Goal: Information Seeking & Learning: Learn about a topic

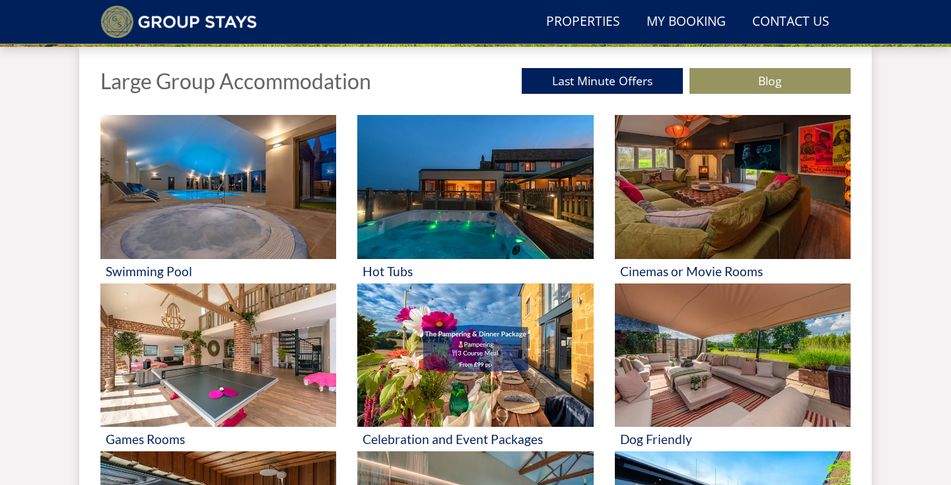
scroll to position [488, 0]
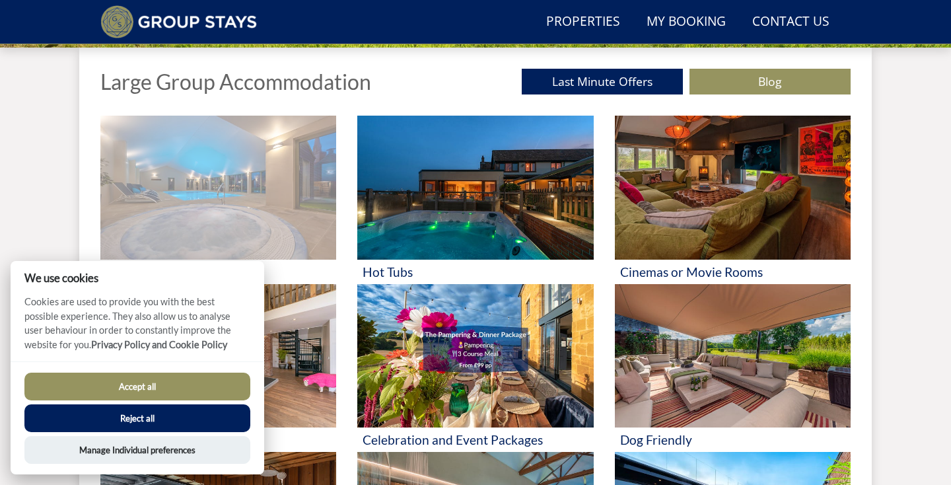
click at [225, 195] on img at bounding box center [218, 188] width 236 height 144
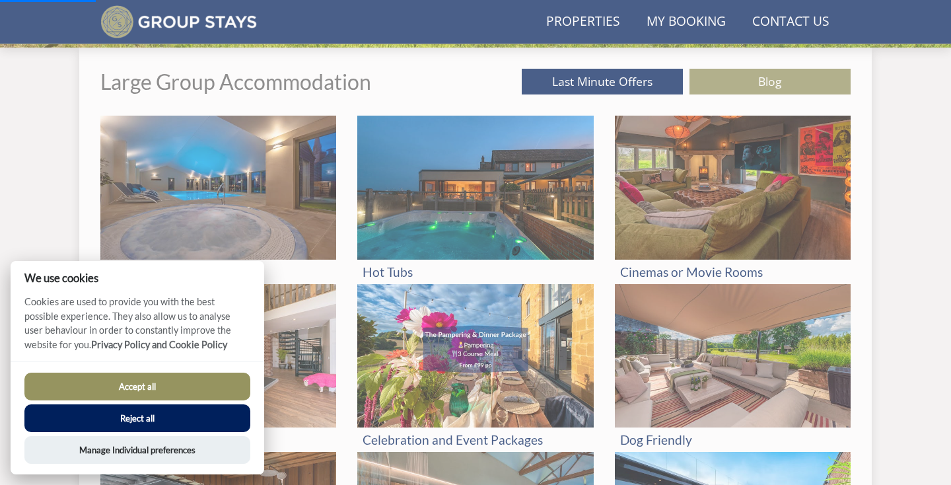
click at [131, 385] on button "Accept all" at bounding box center [137, 386] width 226 height 28
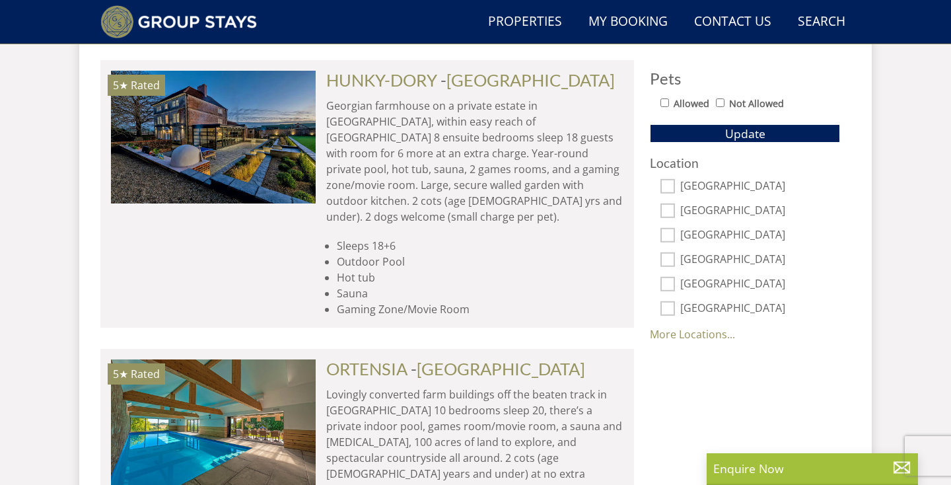
scroll to position [846, 0]
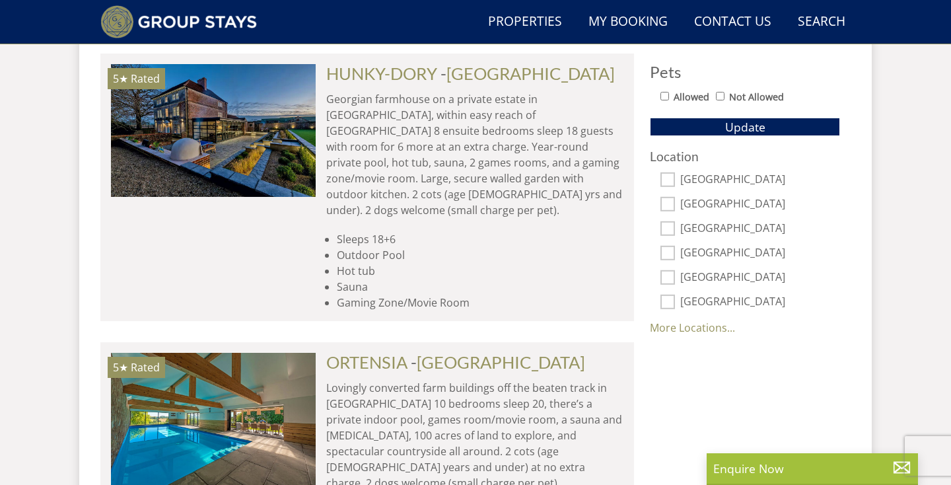
click at [695, 274] on label "Bristol" at bounding box center [760, 278] width 160 height 15
click at [675, 274] on input "Bristol" at bounding box center [667, 277] width 15 height 15
checkbox input "true"
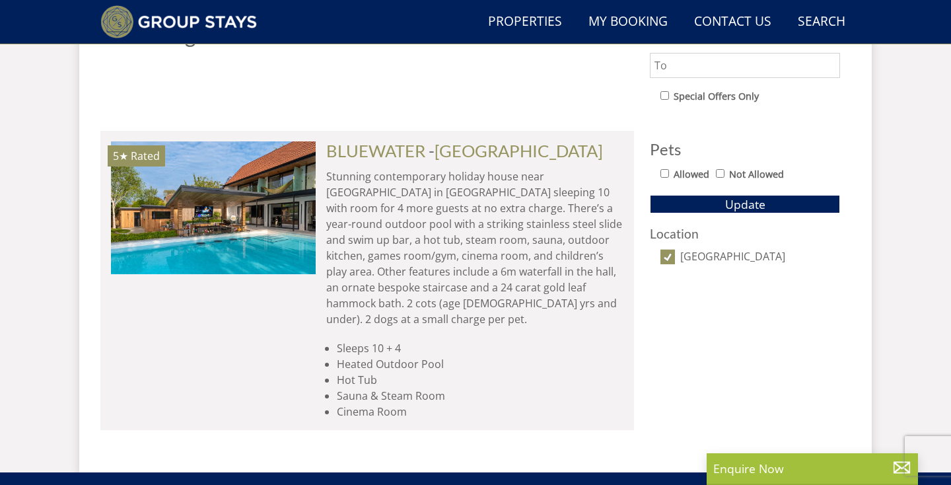
scroll to position [769, 0]
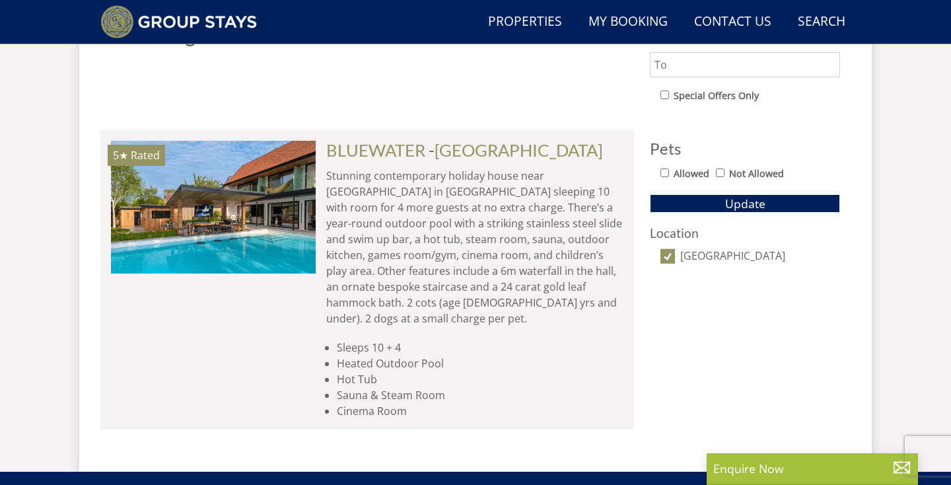
click at [673, 257] on input "Bristol" at bounding box center [667, 256] width 15 height 15
checkbox input "false"
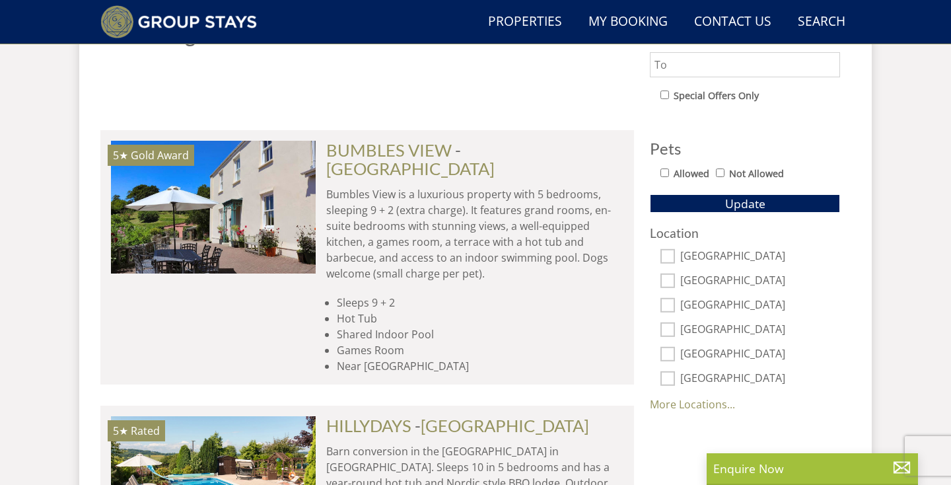
click at [666, 376] on input "Surrey" at bounding box center [667, 378] width 15 height 15
checkbox input "true"
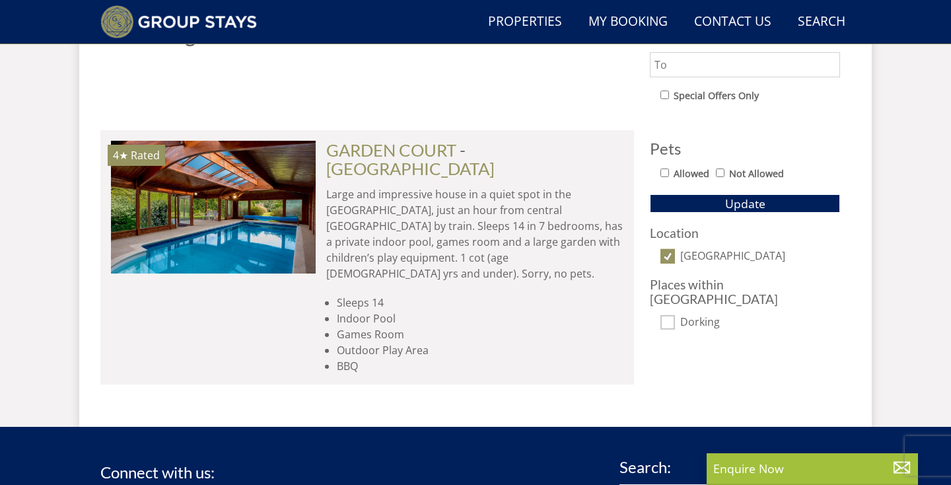
click at [672, 257] on input "Surrey" at bounding box center [667, 256] width 15 height 15
checkbox input "false"
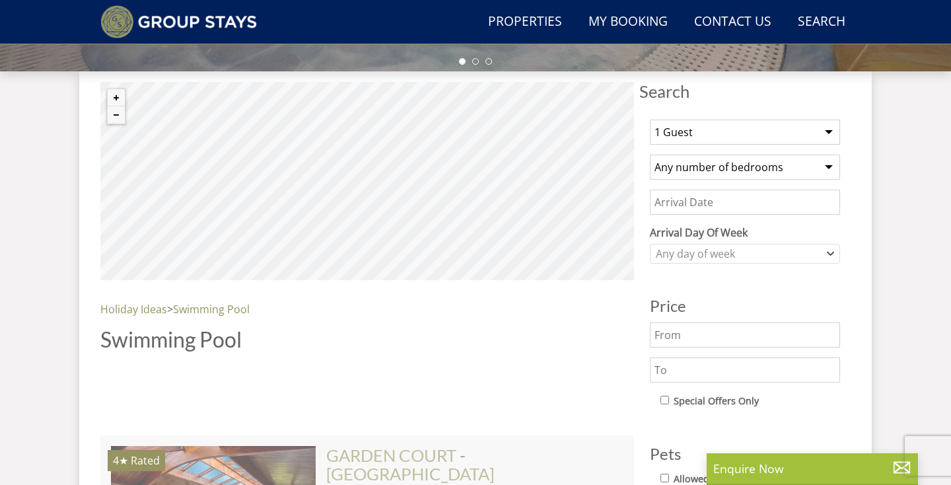
scroll to position [459, 0]
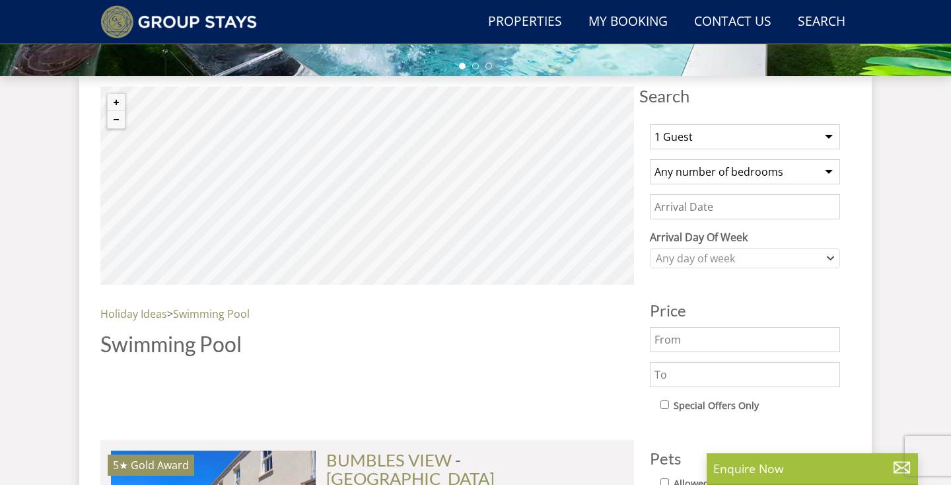
select select "20"
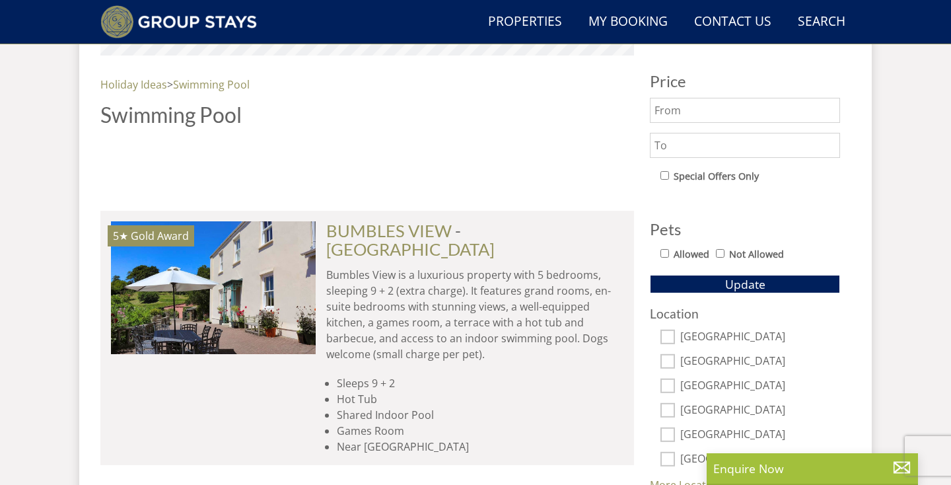
scroll to position [697, 0]
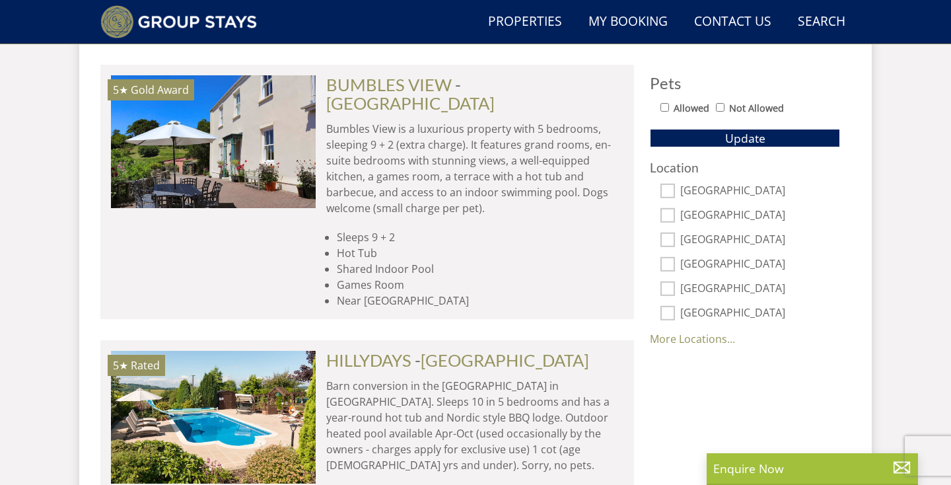
scroll to position [834, 0]
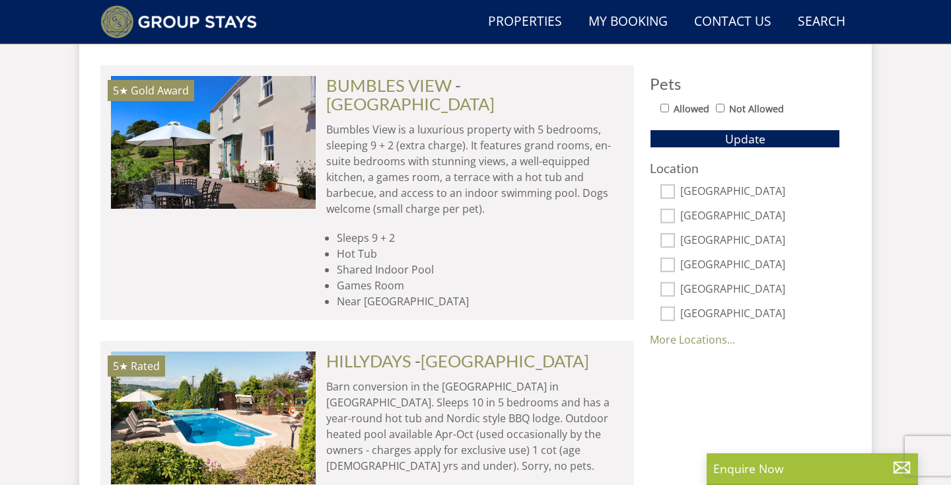
click at [816, 138] on button "Update" at bounding box center [745, 138] width 190 height 18
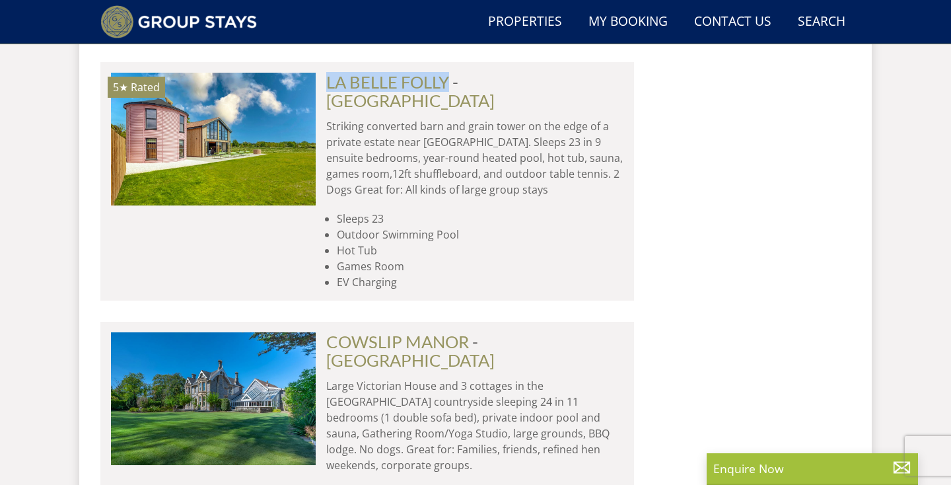
scroll to position [3971, 0]
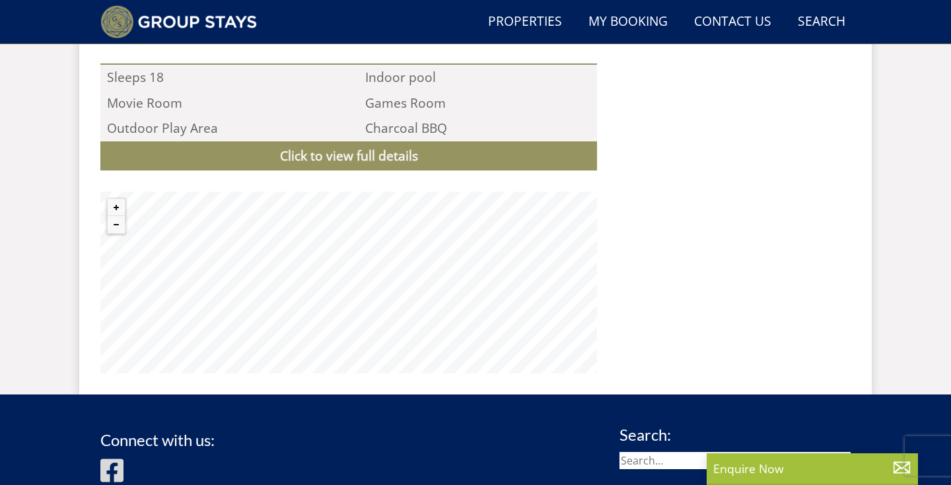
scroll to position [1351, 0]
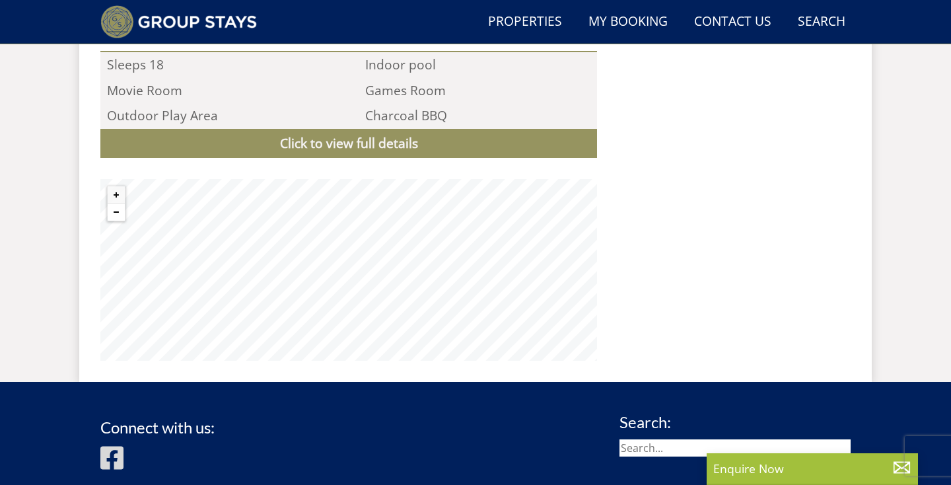
click at [117, 203] on button "Zoom out" at bounding box center [116, 211] width 17 height 17
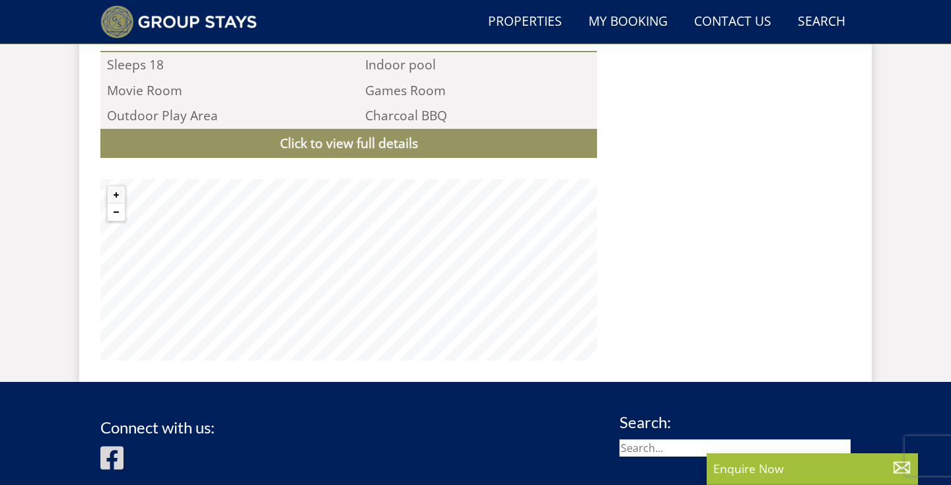
click at [117, 203] on button "Zoom out" at bounding box center [116, 211] width 17 height 17
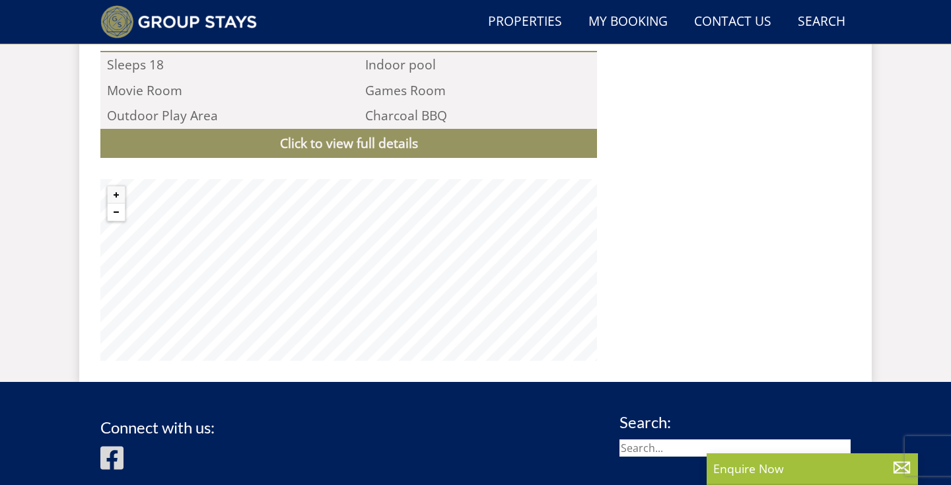
click at [117, 203] on button "Zoom out" at bounding box center [116, 211] width 17 height 17
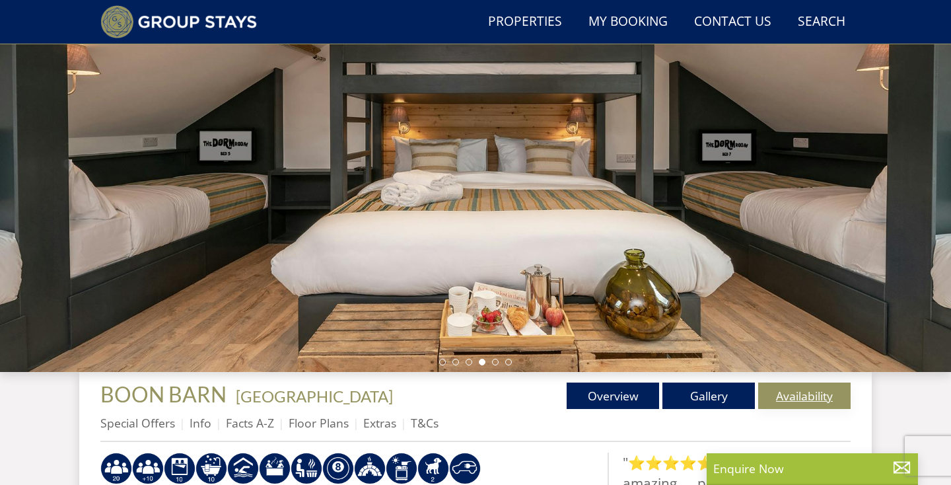
scroll to position [160, 0]
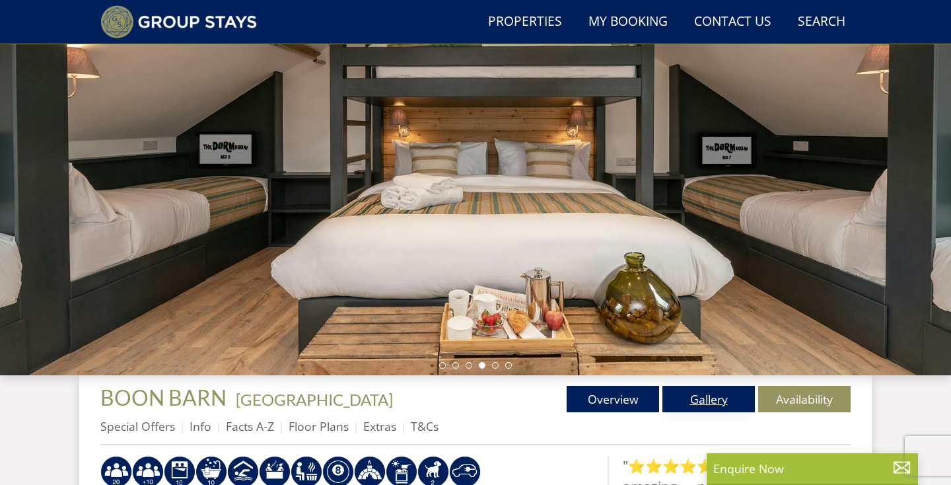
click at [721, 393] on link "Gallery" at bounding box center [708, 398] width 92 height 26
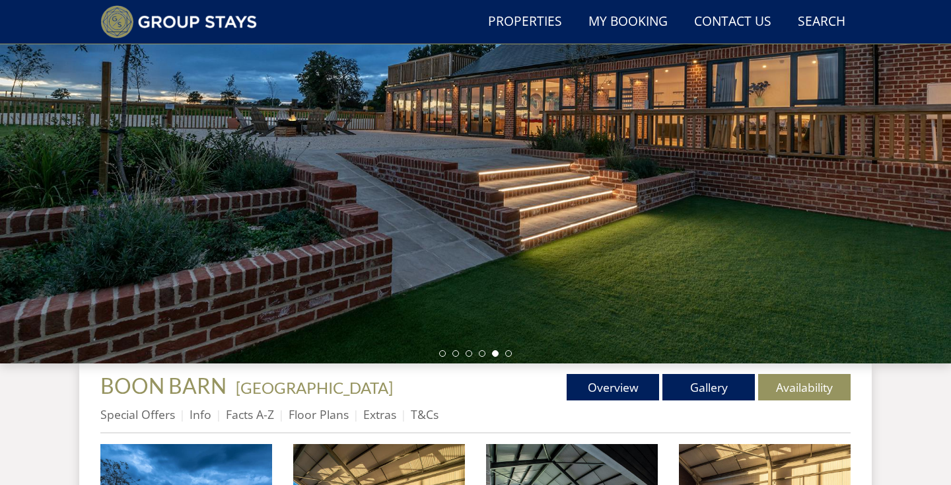
scroll to position [174, 0]
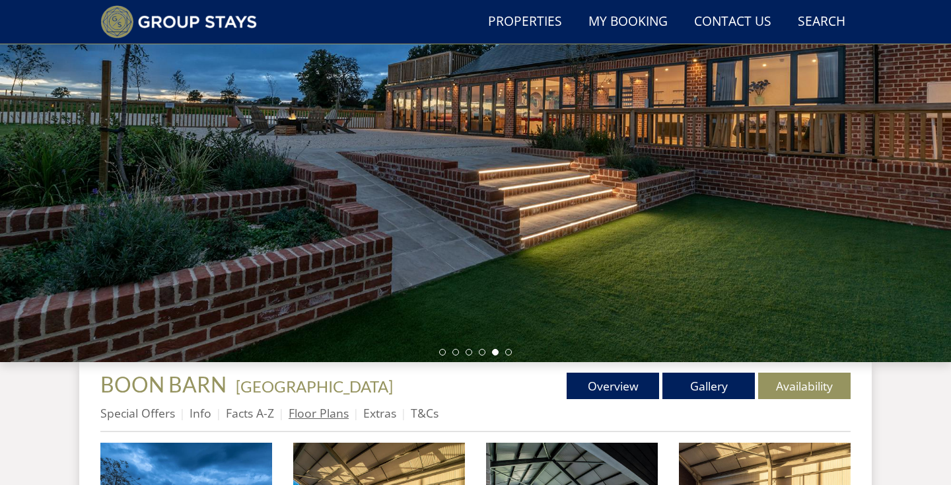
click at [335, 408] on link "Floor Plans" at bounding box center [318, 413] width 60 height 16
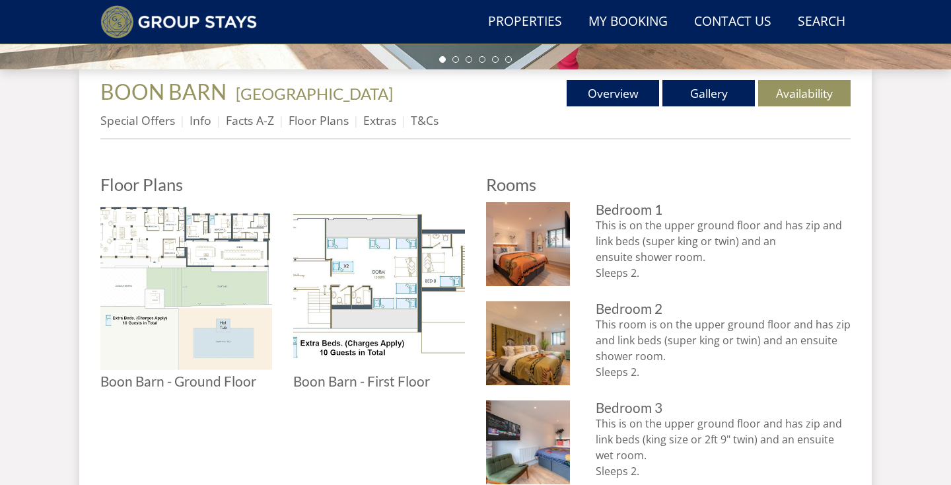
scroll to position [482, 0]
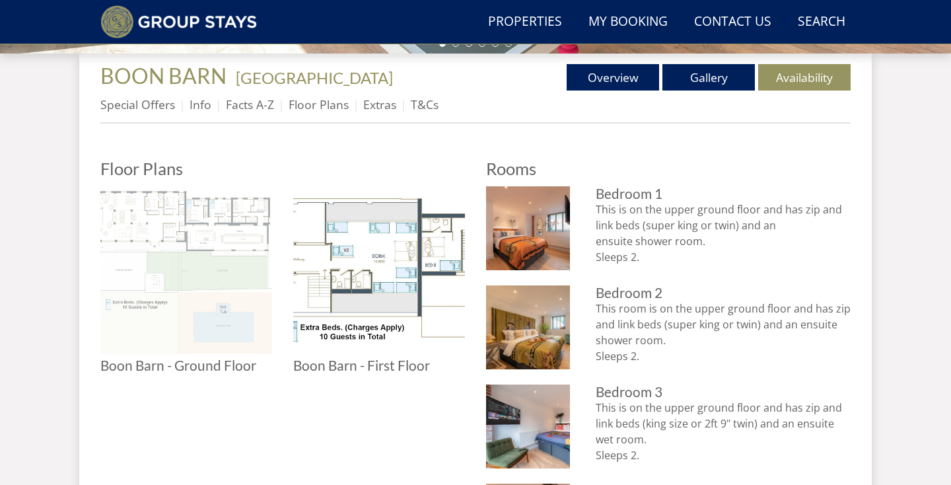
click at [192, 233] on img at bounding box center [186, 272] width 172 height 172
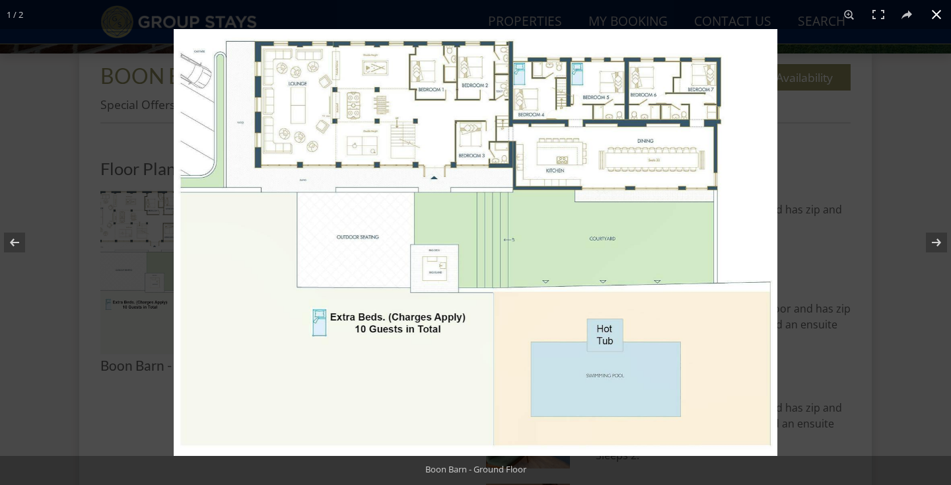
click at [937, 14] on button at bounding box center [935, 14] width 29 height 29
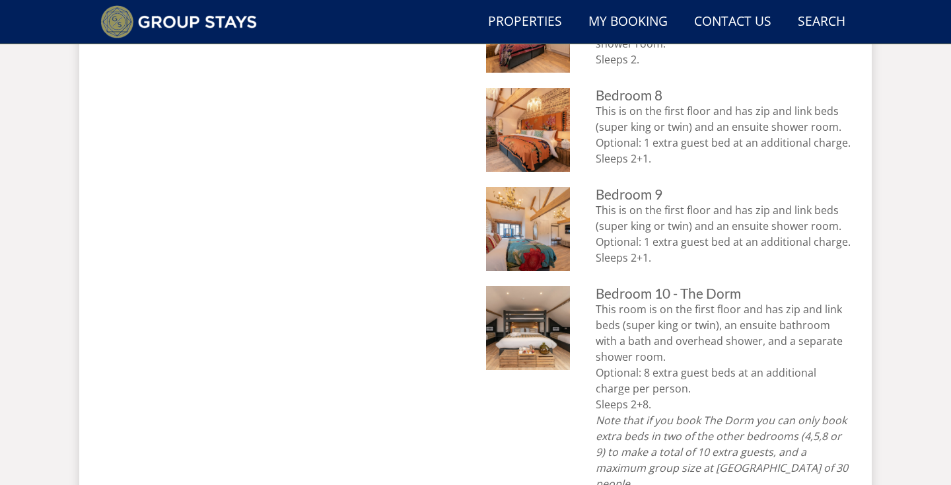
scroll to position [1304, 0]
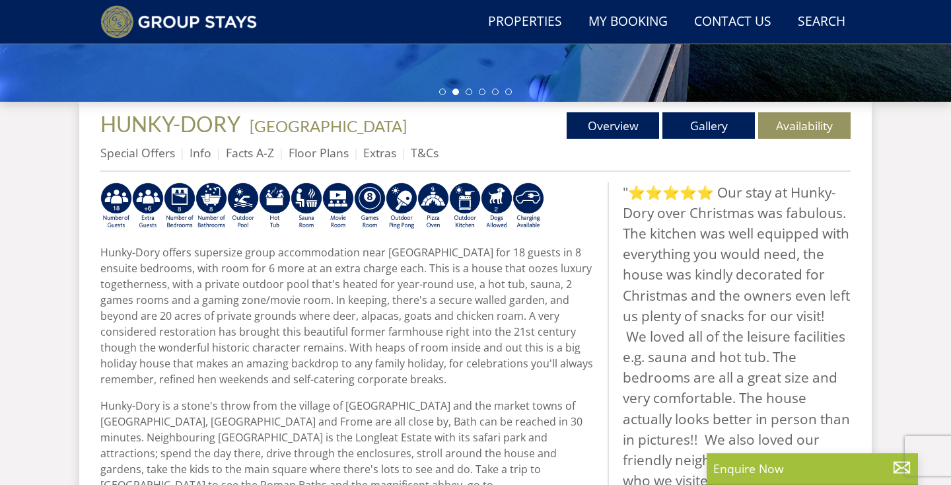
scroll to position [434, 0]
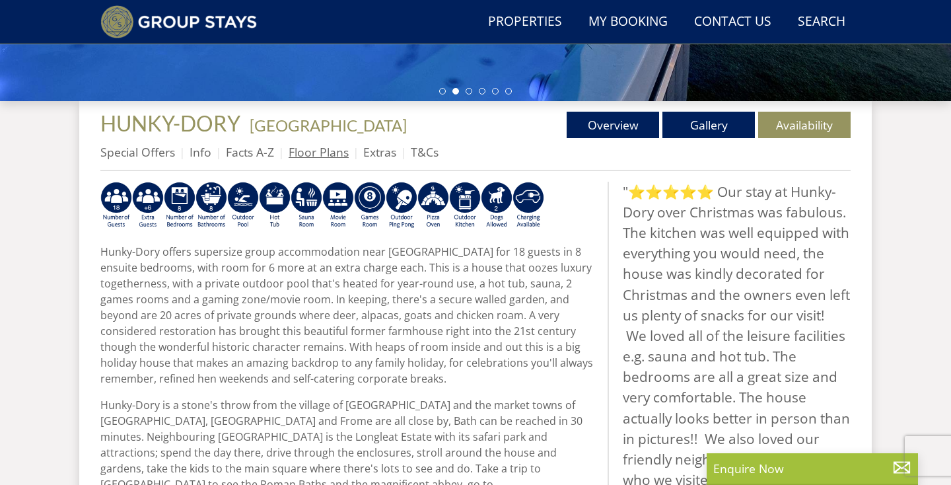
click at [312, 156] on link "Floor Plans" at bounding box center [318, 152] width 60 height 16
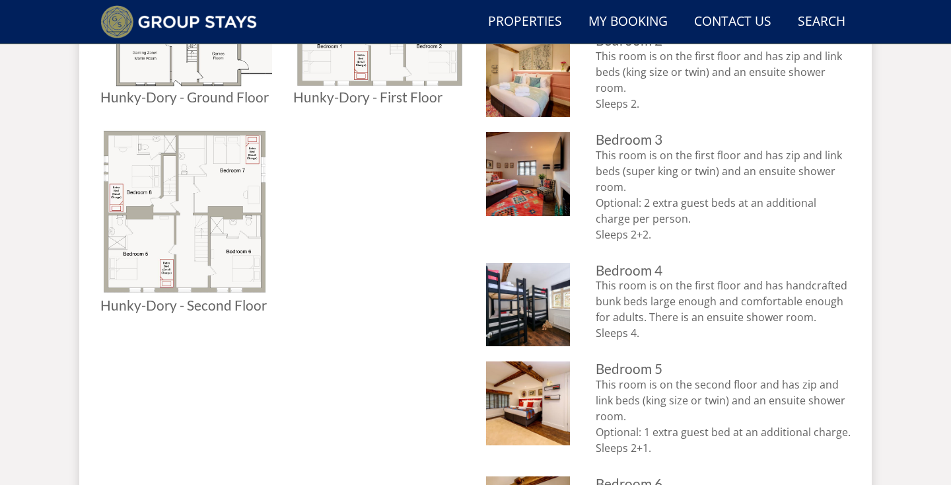
scroll to position [752, 0]
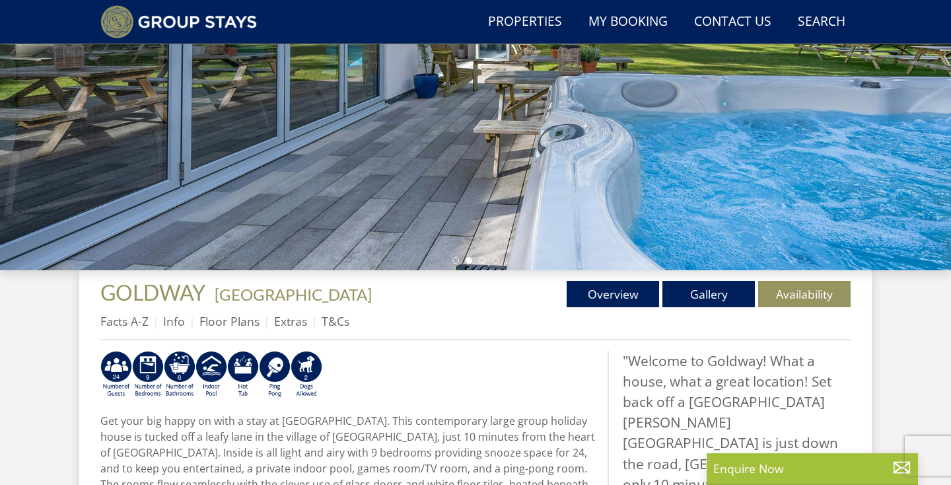
scroll to position [327, 0]
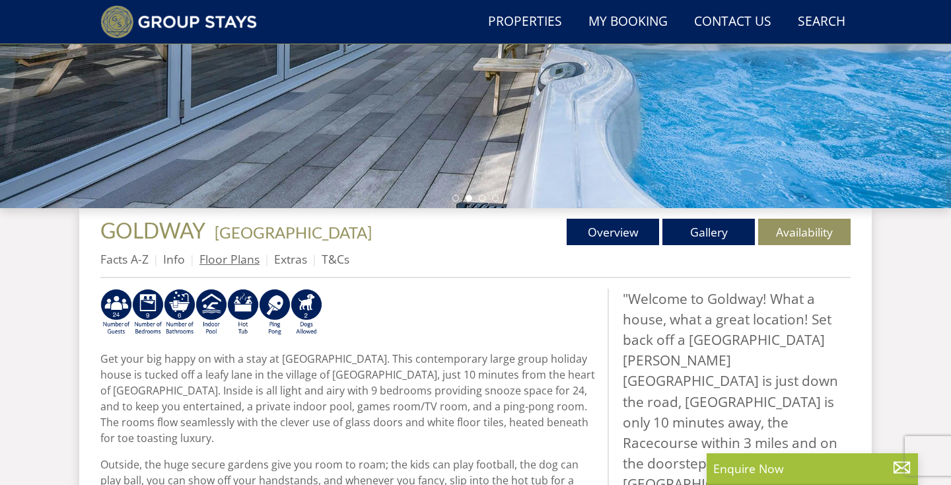
click at [221, 259] on link "Floor Plans" at bounding box center [229, 259] width 60 height 16
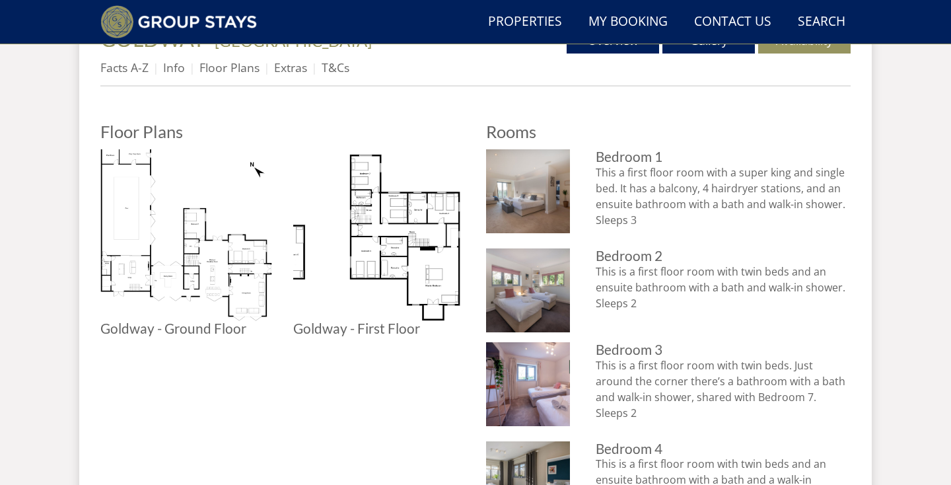
scroll to position [521, 0]
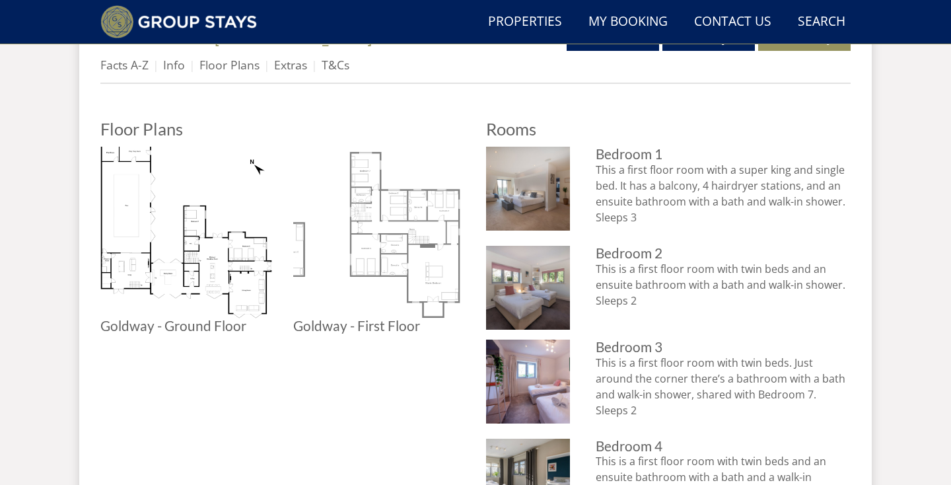
click at [395, 169] on img at bounding box center [379, 233] width 172 height 172
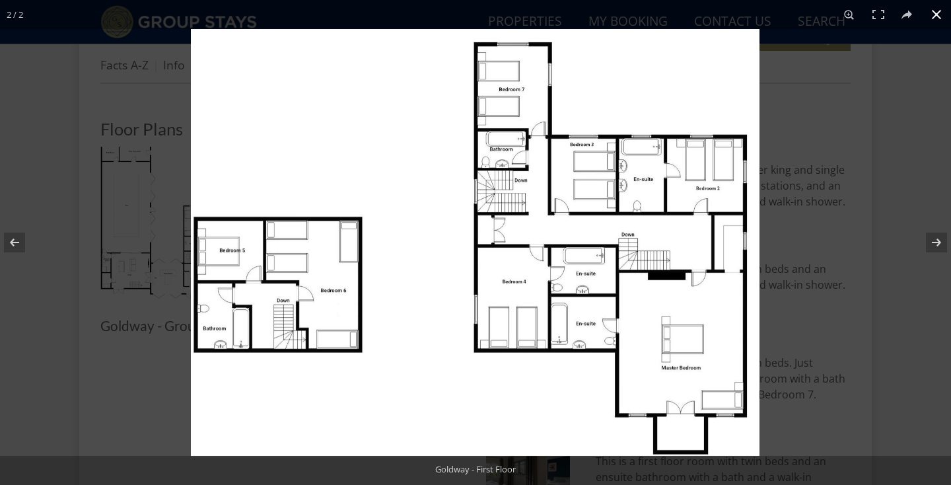
click at [165, 172] on div at bounding box center [475, 242] width 951 height 485
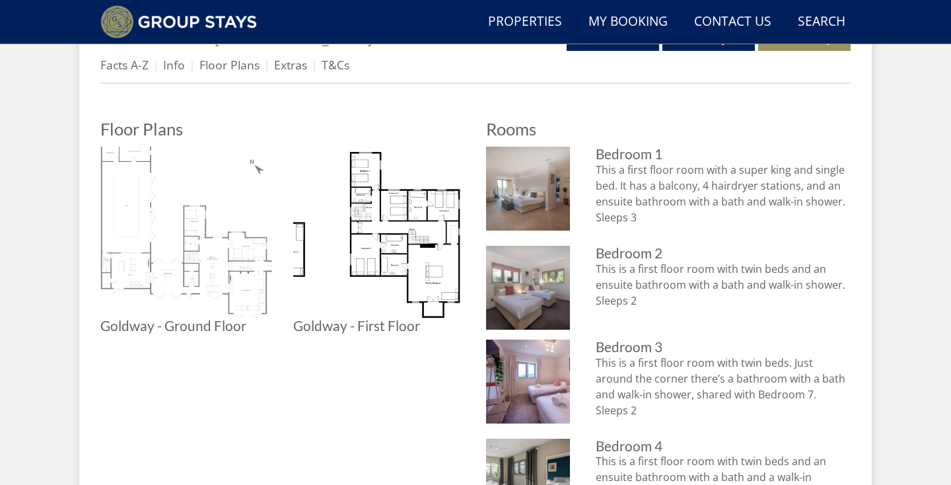
click at [147, 210] on img at bounding box center [186, 233] width 172 height 172
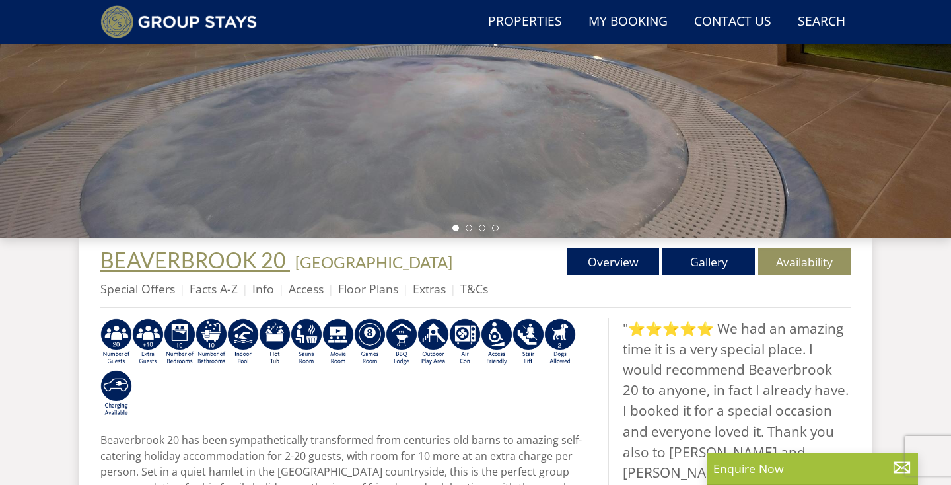
scroll to position [296, 0]
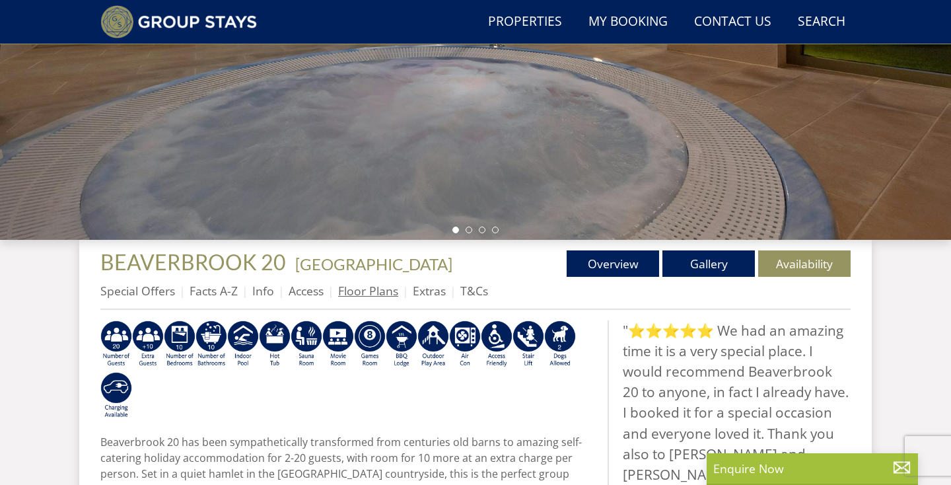
click at [344, 292] on link "Floor Plans" at bounding box center [368, 291] width 60 height 16
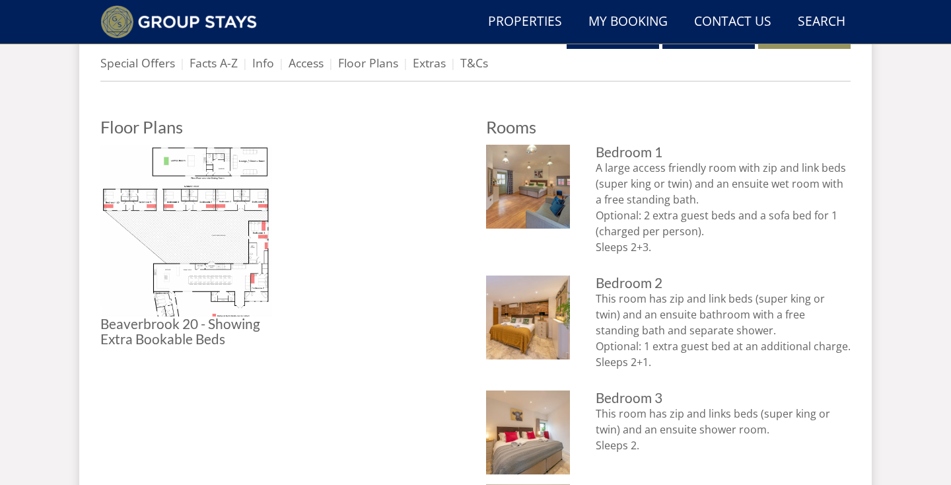
scroll to position [525, 0]
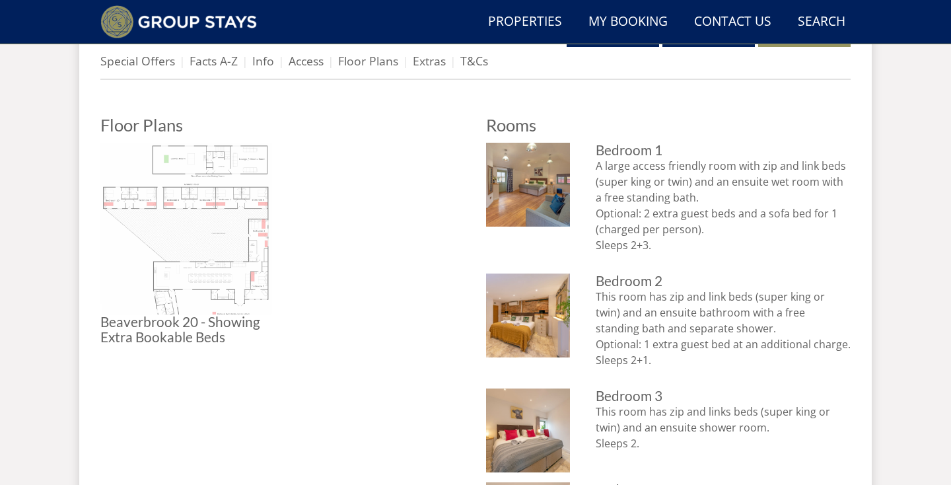
click at [222, 232] on img at bounding box center [186, 229] width 172 height 172
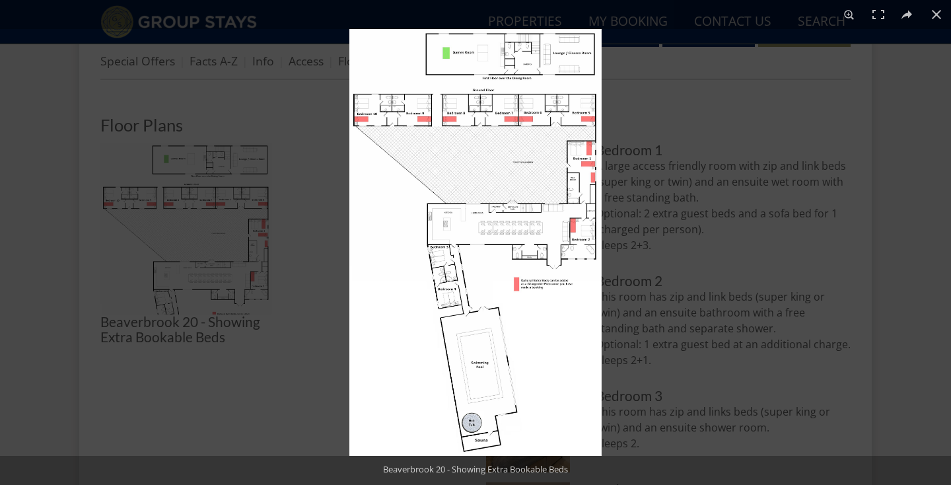
click at [521, 222] on img at bounding box center [475, 242] width 252 height 426
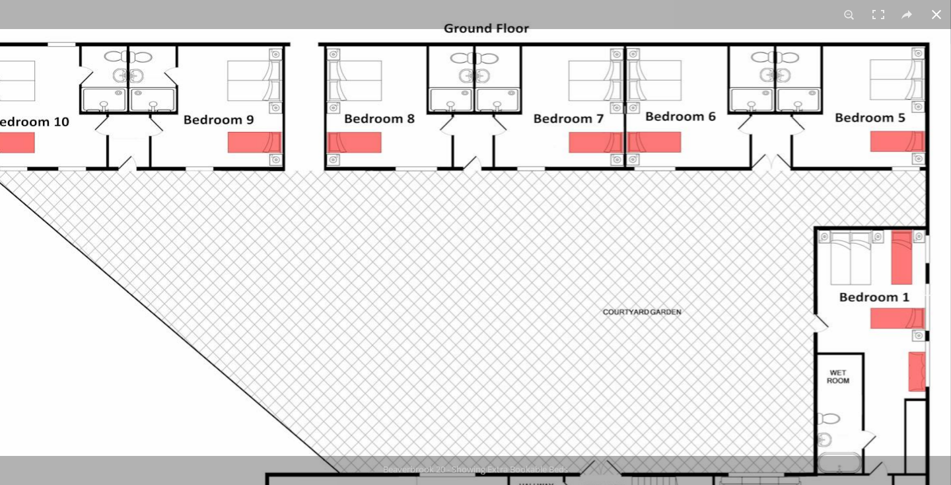
click at [938, 12] on button at bounding box center [935, 14] width 29 height 29
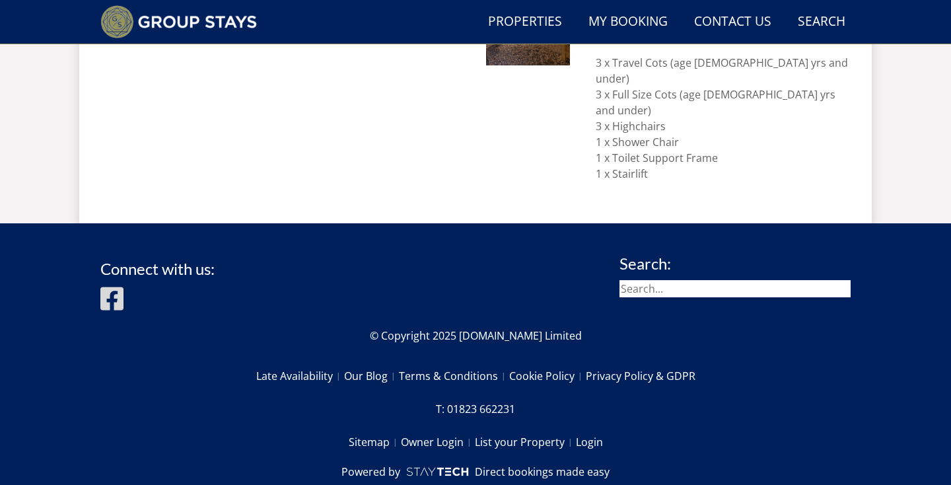
scroll to position [1806, 0]
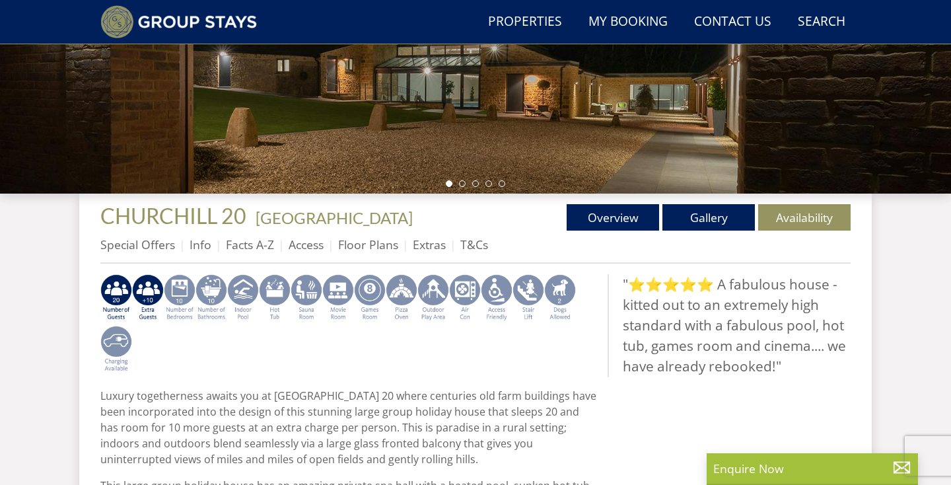
scroll to position [345, 0]
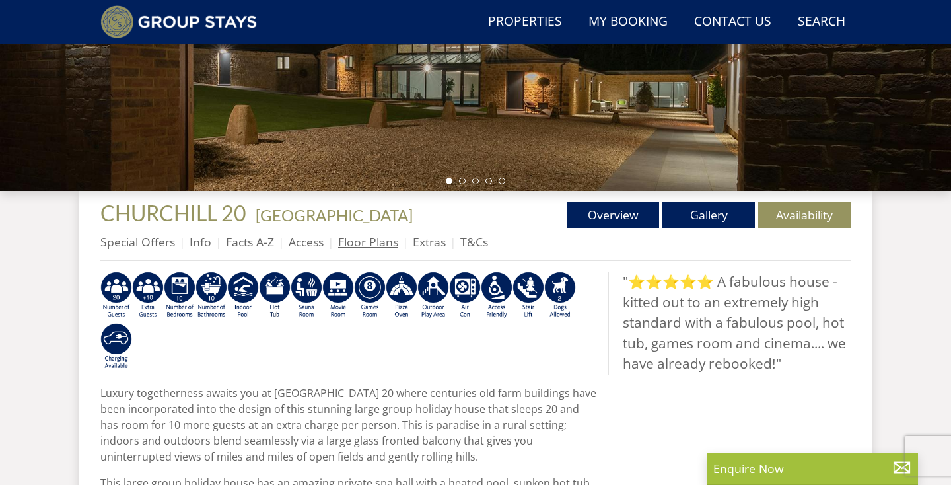
click at [366, 244] on link "Floor Plans" at bounding box center [368, 242] width 60 height 16
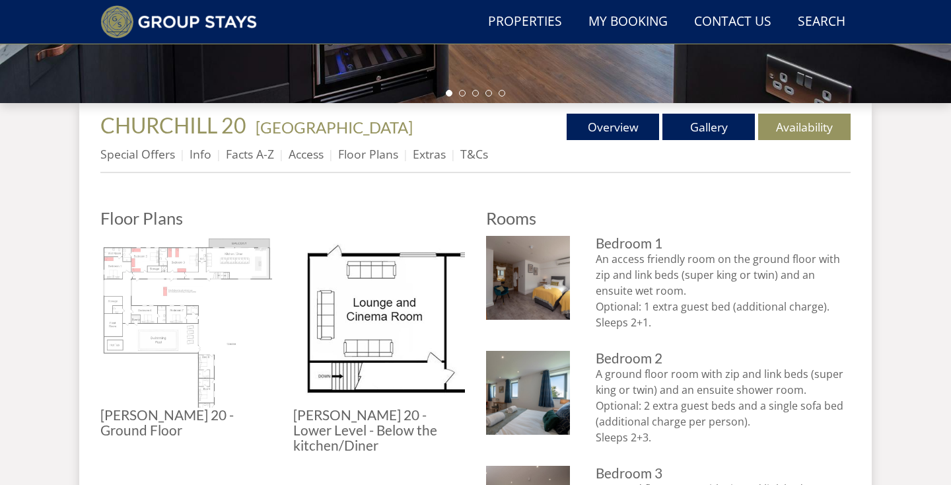
scroll to position [551, 0]
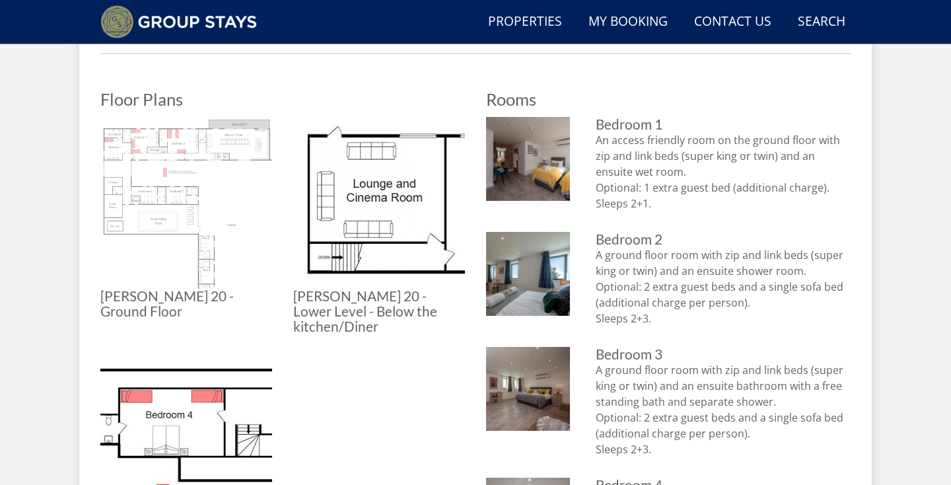
click at [154, 194] on img at bounding box center [186, 203] width 172 height 172
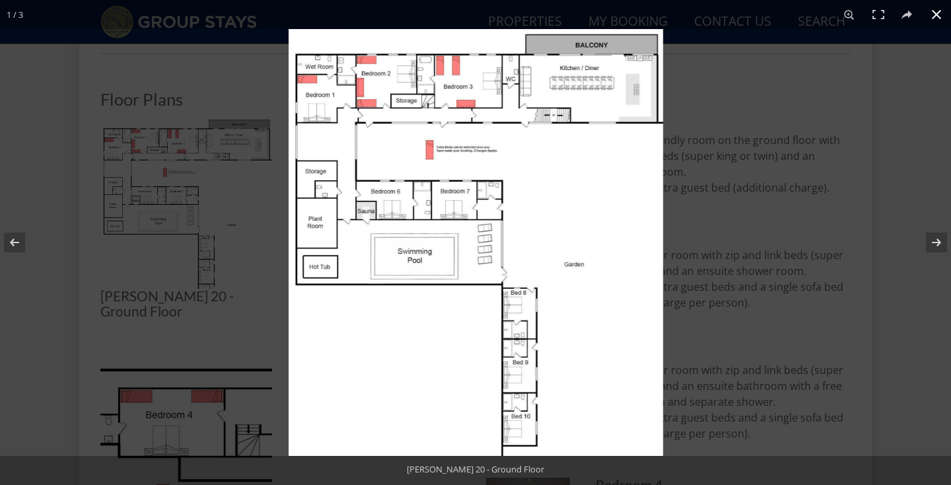
click at [937, 15] on button at bounding box center [935, 14] width 29 height 29
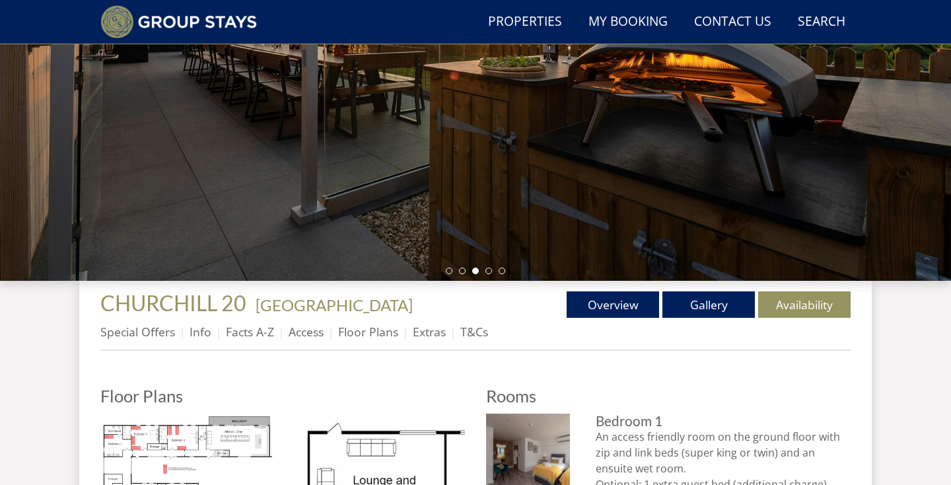
scroll to position [265, 0]
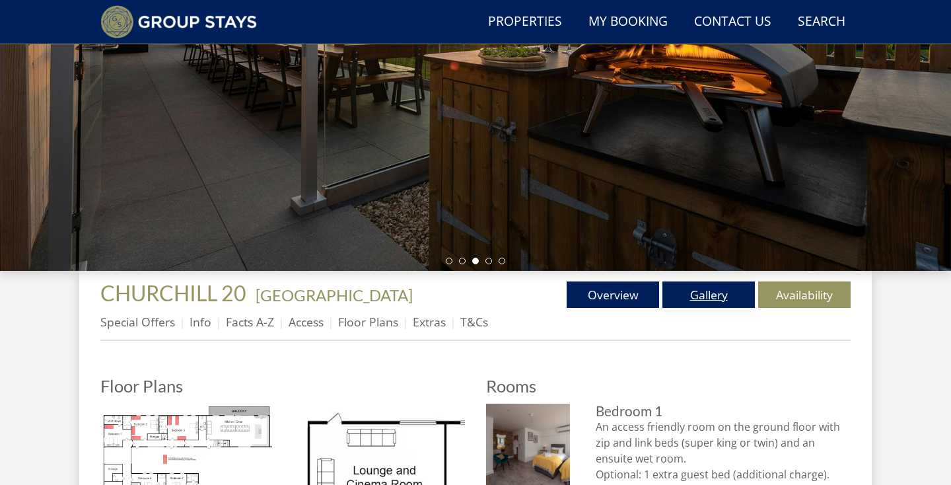
click at [700, 296] on link "Gallery" at bounding box center [708, 294] width 92 height 26
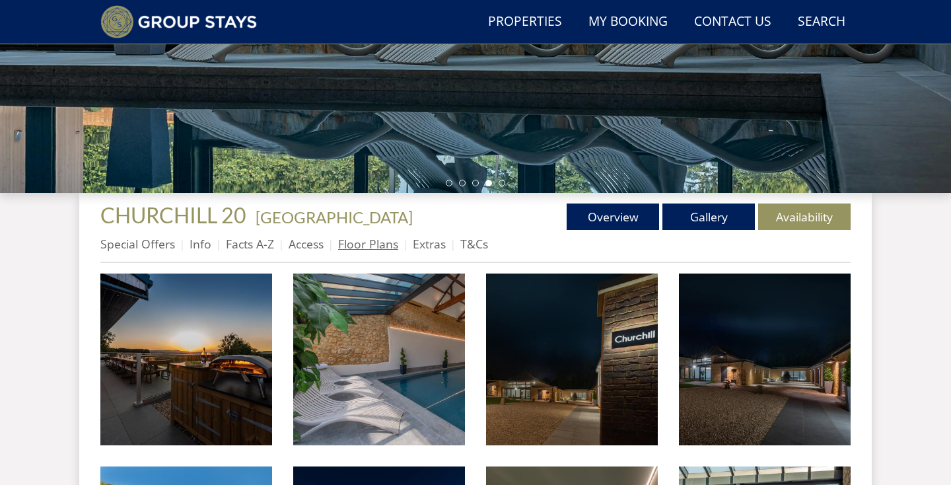
click at [349, 246] on link "Floor Plans" at bounding box center [368, 244] width 60 height 16
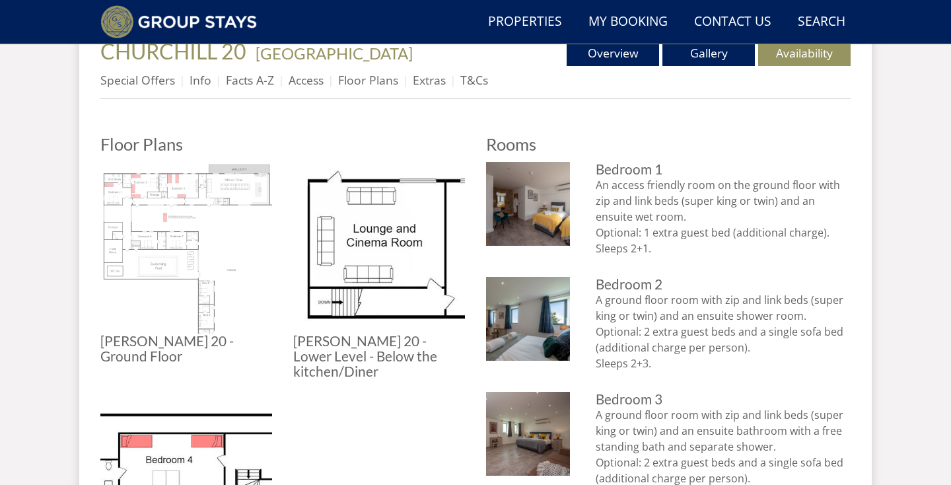
click at [208, 241] on img at bounding box center [186, 248] width 172 height 172
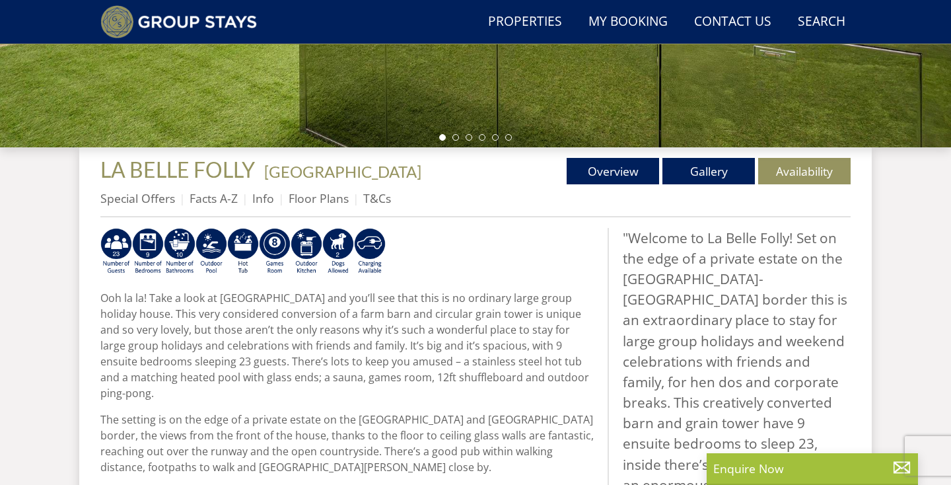
scroll to position [409, 0]
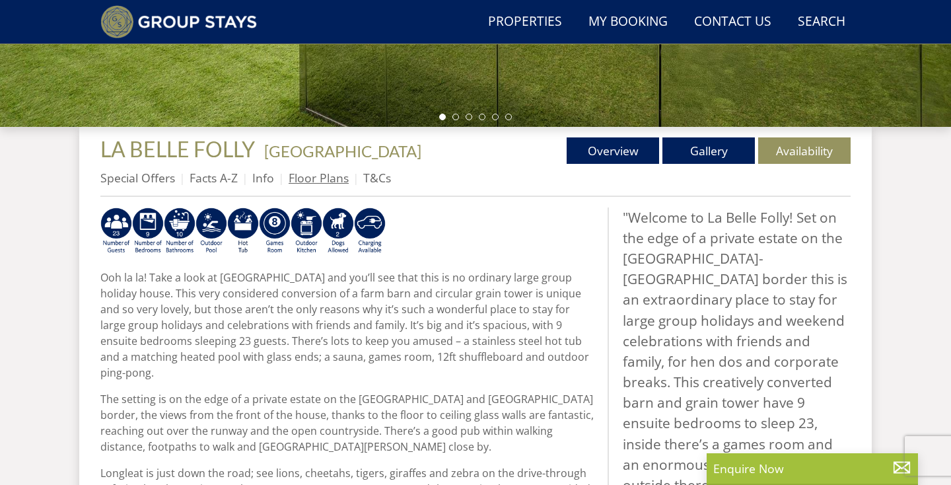
click at [306, 180] on link "Floor Plans" at bounding box center [318, 178] width 60 height 16
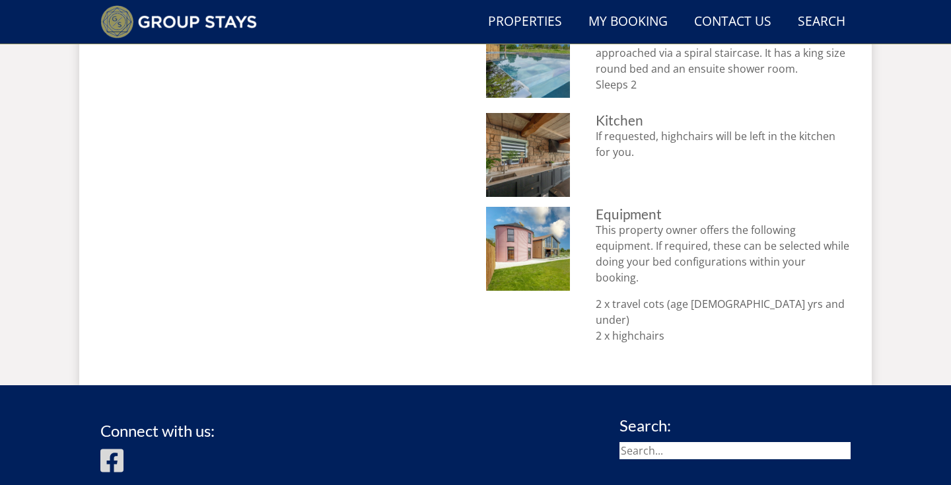
scroll to position [1418, 0]
